Goal: Communication & Community: Answer question/provide support

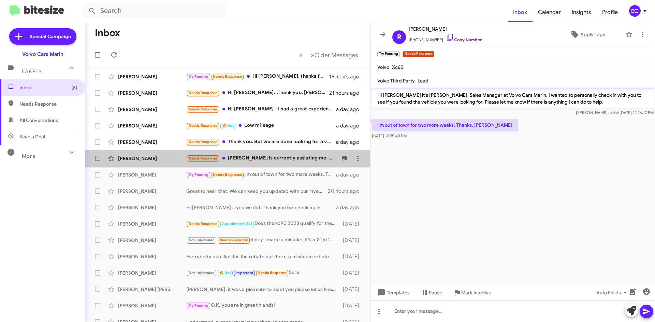
click at [259, 161] on div "Needs Response [PERSON_NAME] is currently assisting me. Thank you." at bounding box center [261, 158] width 151 height 8
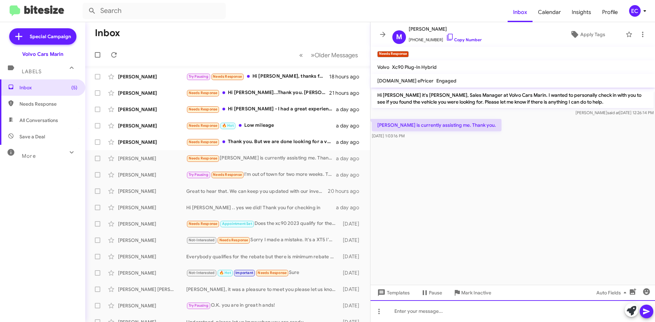
click at [402, 312] on div at bounding box center [512, 311] width 284 height 22
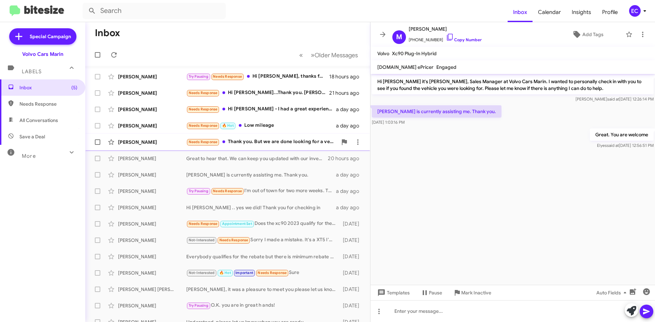
click at [280, 138] on div "Needs Response Thank you. But we are done looking for a vehicles" at bounding box center [261, 142] width 151 height 8
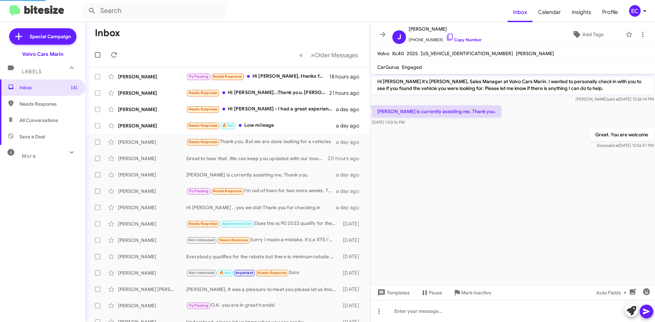
scroll to position [13, 0]
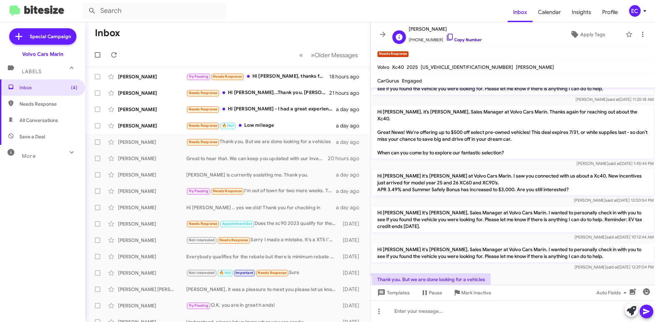
click at [455, 39] on link "Copy Number" at bounding box center [464, 39] width 36 height 5
click at [642, 35] on icon at bounding box center [642, 34] width 8 height 8
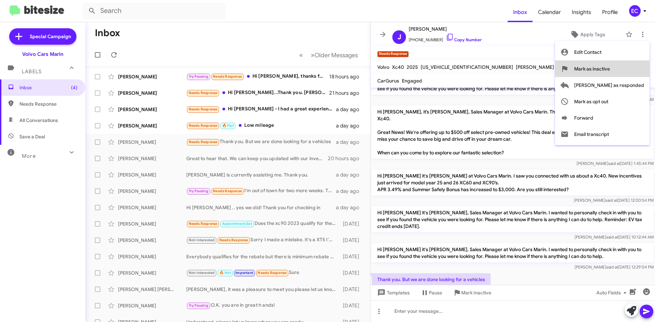
click at [610, 71] on span "Mark as inactive" at bounding box center [592, 69] width 36 height 16
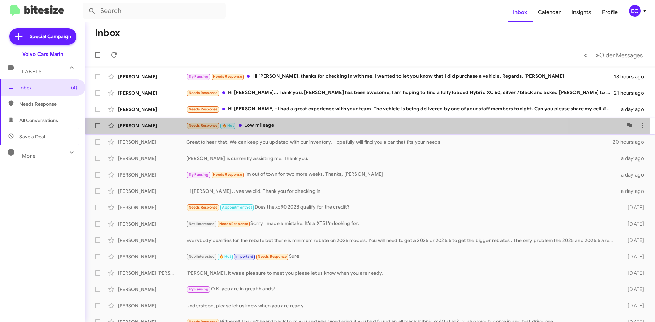
click at [262, 125] on div "Needs Response 🔥 Hot Low mileage" at bounding box center [404, 126] width 436 height 8
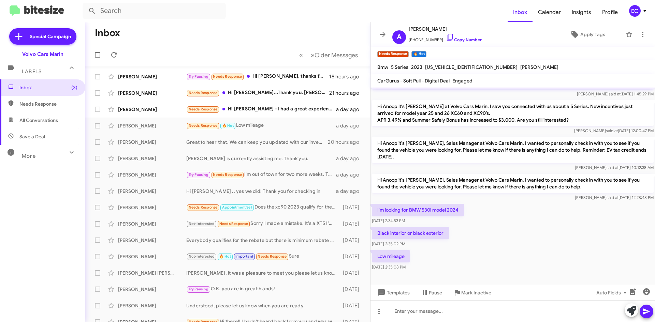
scroll to position [77, 0]
click at [457, 40] on link "Copy Number" at bounding box center [464, 39] width 36 height 5
click at [640, 34] on icon at bounding box center [642, 34] width 8 height 8
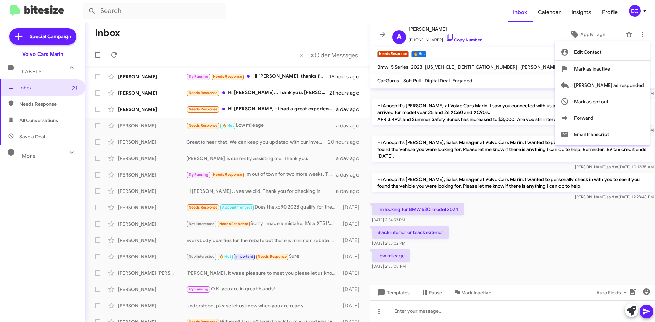
click at [429, 309] on div at bounding box center [327, 161] width 655 height 322
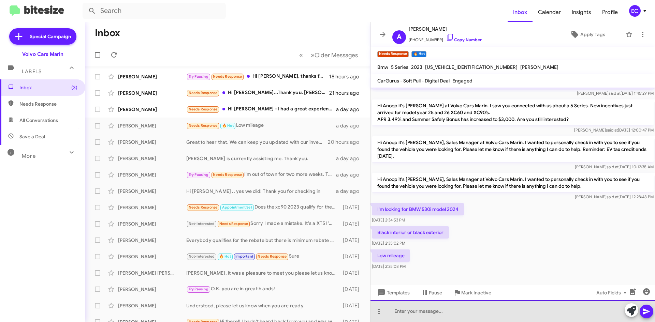
click at [431, 311] on div at bounding box center [512, 311] width 284 height 22
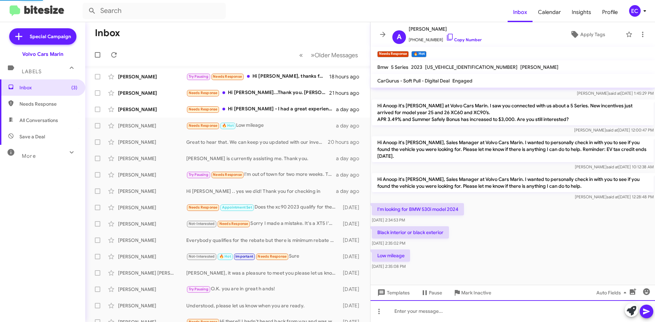
scroll to position [0, 0]
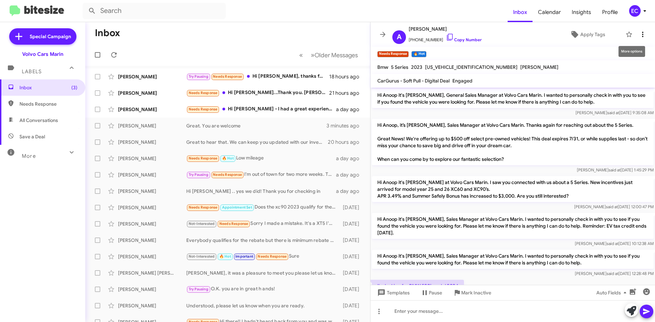
click at [638, 36] on span at bounding box center [642, 34] width 14 height 8
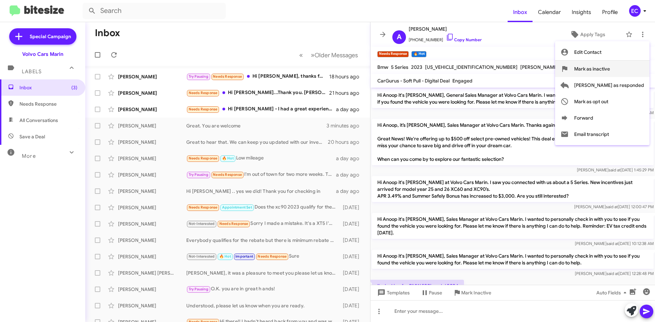
click at [610, 65] on span "Mark as inactive" at bounding box center [592, 69] width 36 height 16
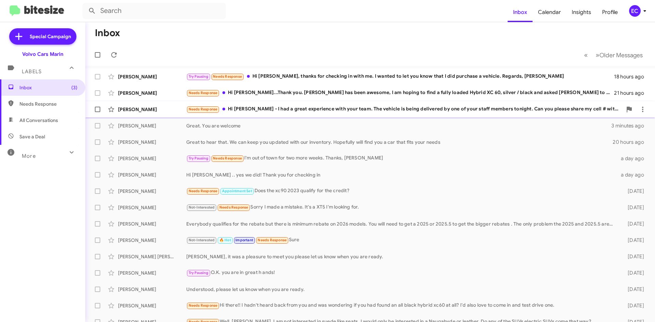
click at [258, 106] on div "Needs Response Hi [PERSON_NAME] - I had a great experience with your team. The …" at bounding box center [404, 109] width 436 height 8
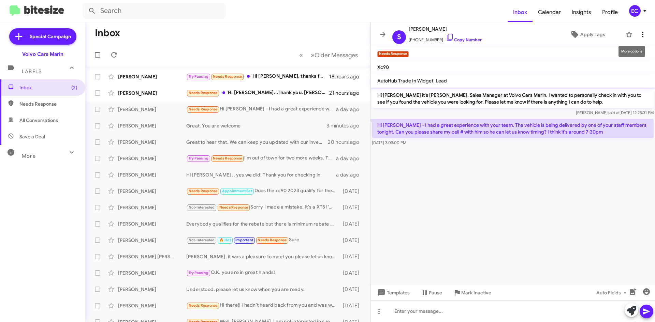
click at [644, 32] on icon at bounding box center [642, 34] width 8 height 8
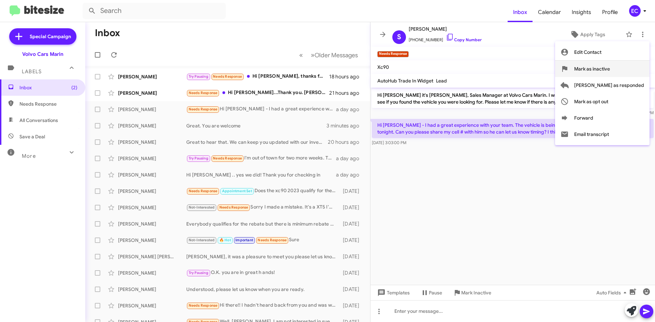
click at [610, 70] on span "Mark as inactive" at bounding box center [592, 69] width 36 height 16
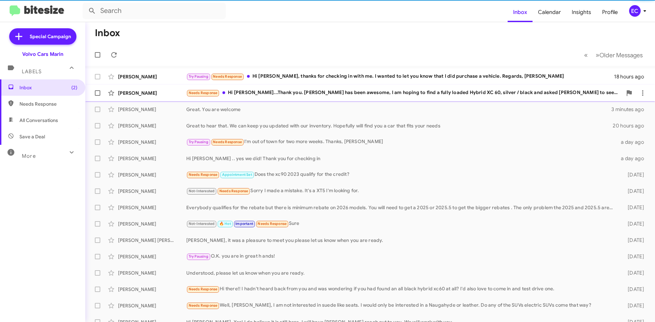
click at [256, 91] on div "Needs Response Hi [PERSON_NAME]...Thank you. [PERSON_NAME] has been awesome, I …" at bounding box center [404, 93] width 436 height 8
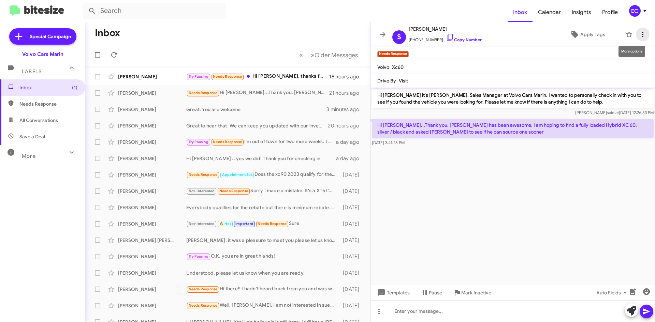
click at [640, 34] on icon at bounding box center [642, 34] width 8 height 8
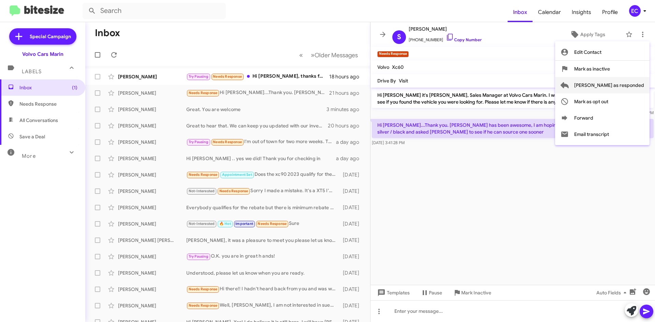
click at [628, 85] on span "[PERSON_NAME] as responded" at bounding box center [609, 85] width 70 height 16
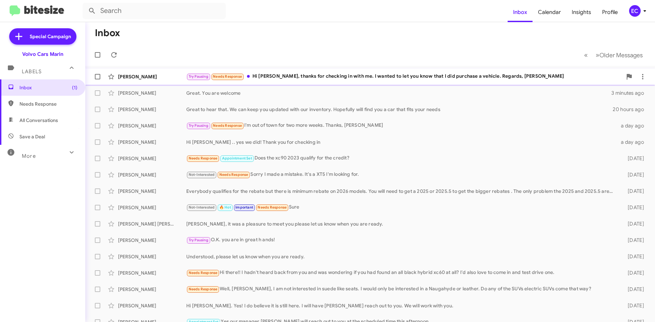
click at [296, 76] on div "Try Pausing Needs Response Hi [PERSON_NAME], thanks for checking in with me. I …" at bounding box center [404, 77] width 436 height 8
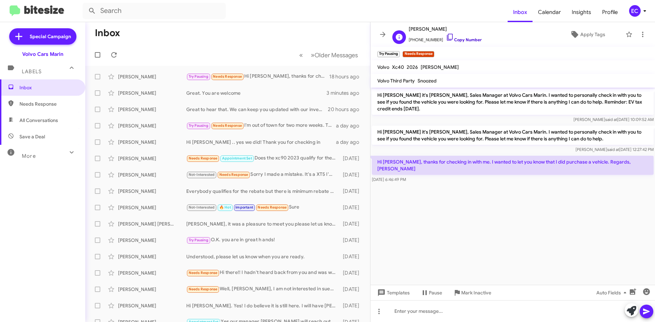
click at [457, 41] on link "Copy Number" at bounding box center [464, 39] width 36 height 5
click at [644, 34] on icon at bounding box center [642, 34] width 8 height 8
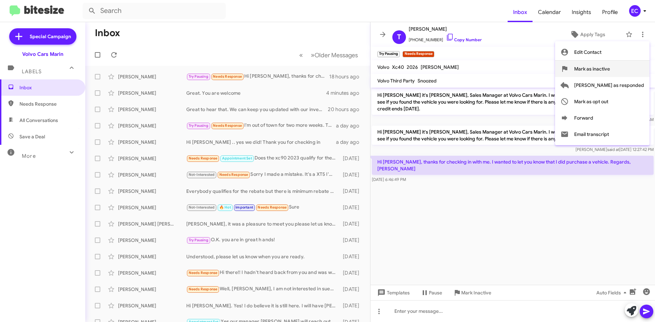
click at [610, 66] on span "Mark as inactive" at bounding box center [592, 69] width 36 height 16
